Goal: Navigation & Orientation: Find specific page/section

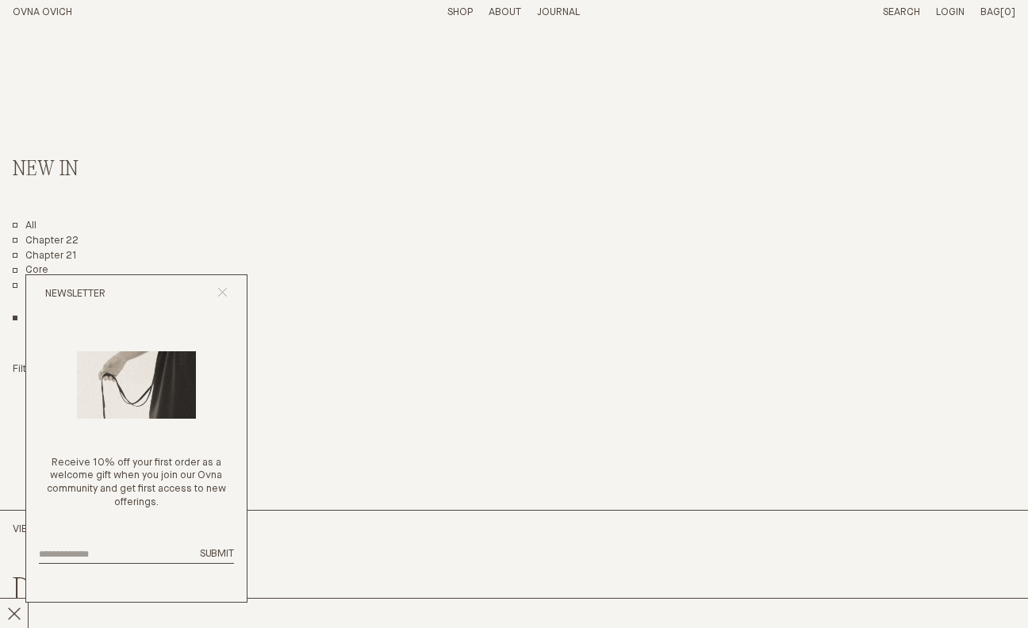
click at [221, 296] on icon "Close popup" at bounding box center [222, 292] width 10 height 10
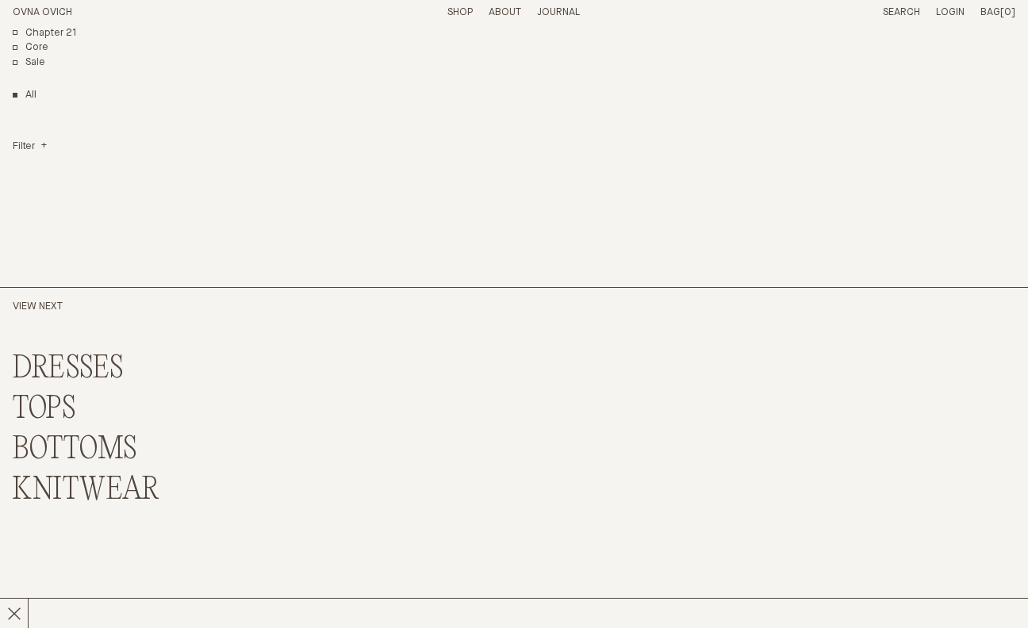
scroll to position [375, 0]
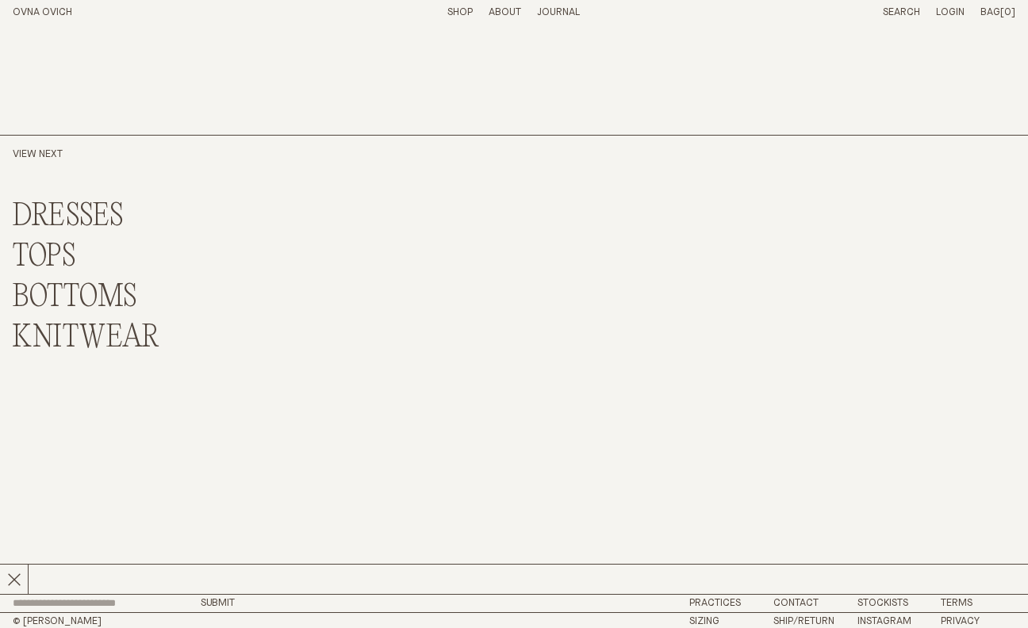
click at [94, 300] on link "BOTTOMS" at bounding box center [75, 298] width 125 height 34
